Goal: Task Accomplishment & Management: Manage account settings

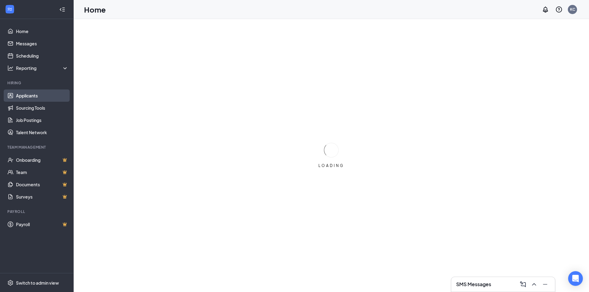
click at [33, 92] on link "Applicants" at bounding box center [42, 96] width 52 height 12
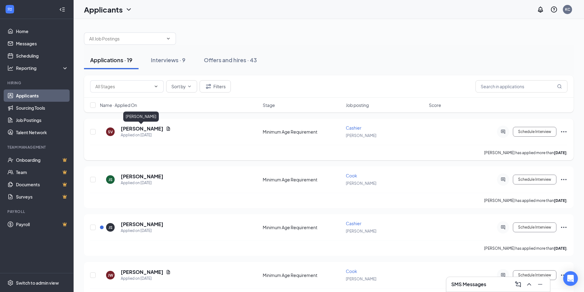
click at [148, 132] on h5 "[PERSON_NAME]" at bounding box center [142, 128] width 43 height 7
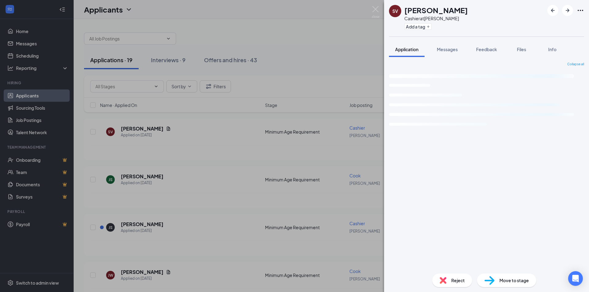
click at [161, 129] on div "SV Sebastian Vigil Cashier at Hutchinson Add a tag Application Messages Feedbac…" at bounding box center [294, 146] width 589 height 292
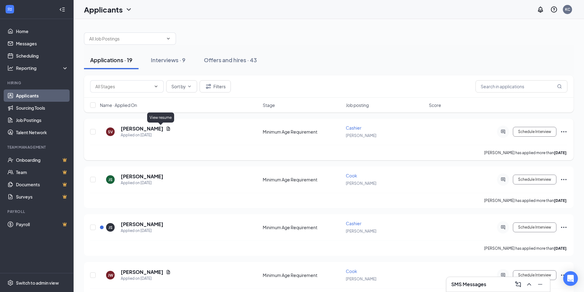
click at [166, 130] on icon "Document" at bounding box center [168, 128] width 5 height 5
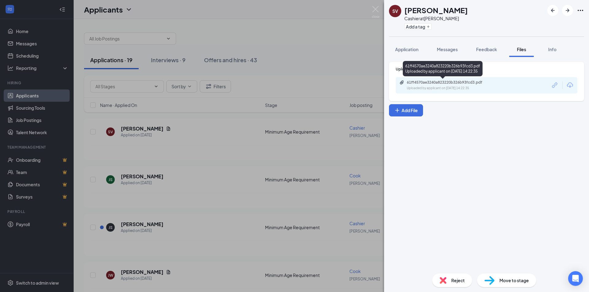
click at [430, 88] on div "Uploaded by applicant on Oct 13, 2025 at 14:22:35" at bounding box center [453, 88] width 92 height 5
click at [316, 58] on div "SV Sebastian Vigil Cashier at Hutchinson Add a tag Application Messages Feedbac…" at bounding box center [294, 146] width 589 height 292
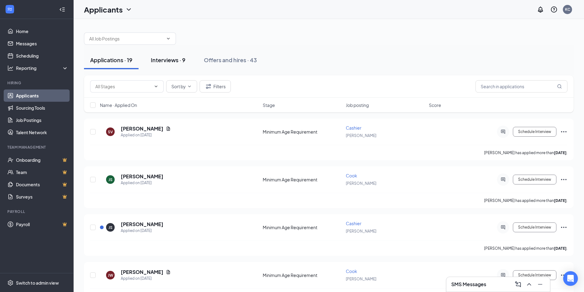
click at [175, 63] on div "Interviews · 9" at bounding box center [168, 60] width 35 height 8
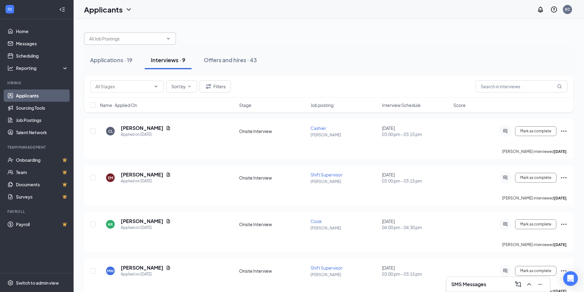
click at [97, 35] on span at bounding box center [130, 39] width 92 height 12
click at [114, 58] on div "Applications · 19" at bounding box center [111, 60] width 42 height 8
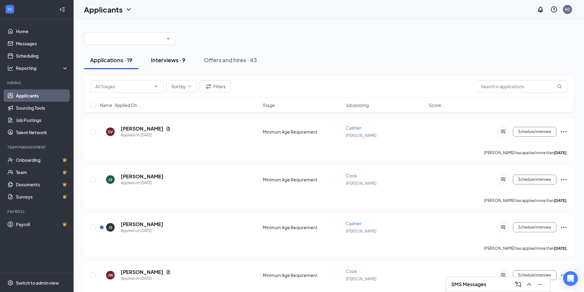
click at [170, 57] on div "Interviews · 9" at bounding box center [168, 60] width 35 height 8
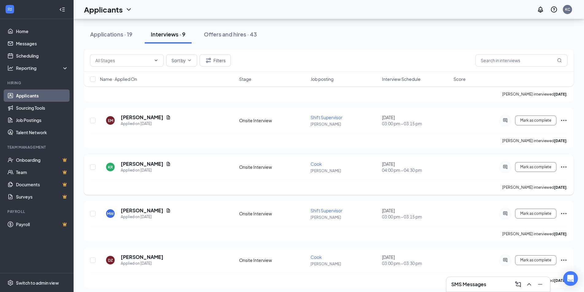
scroll to position [61, 0]
